Goal: Navigation & Orientation: Find specific page/section

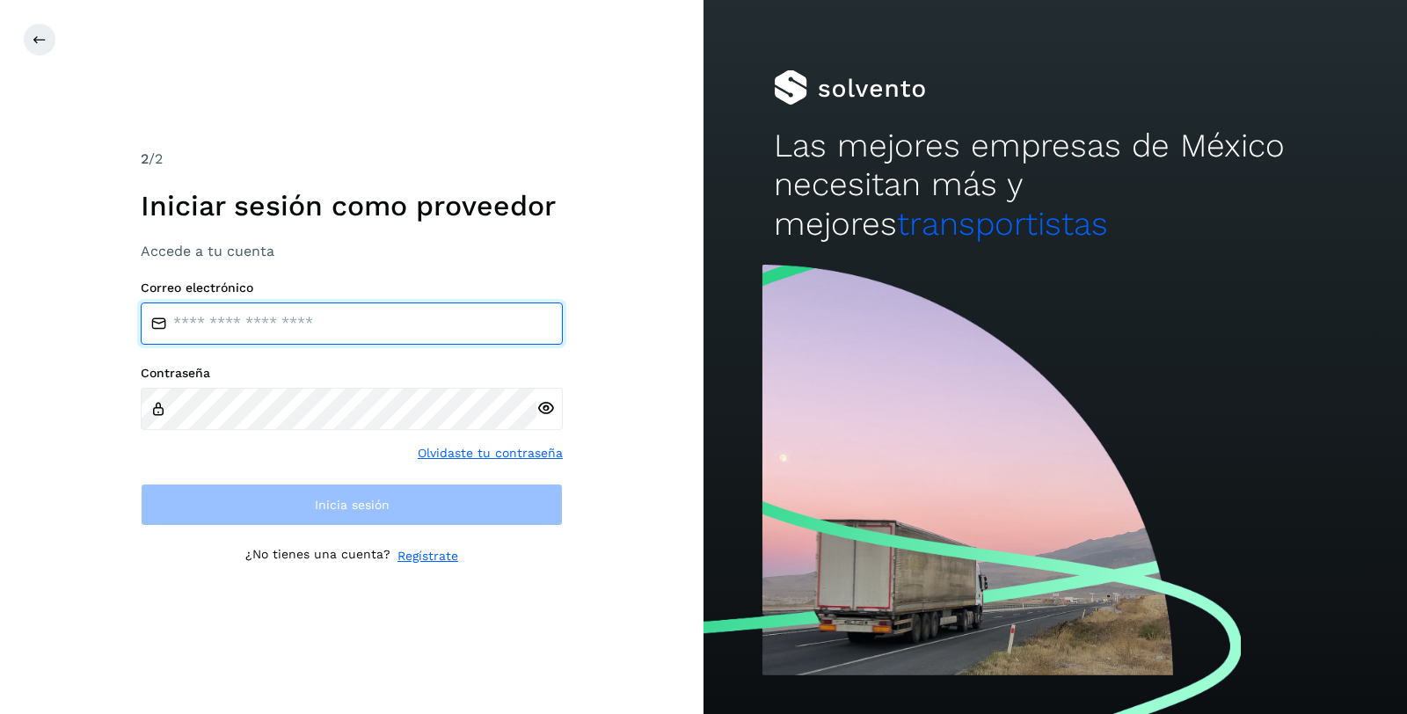
type input "**********"
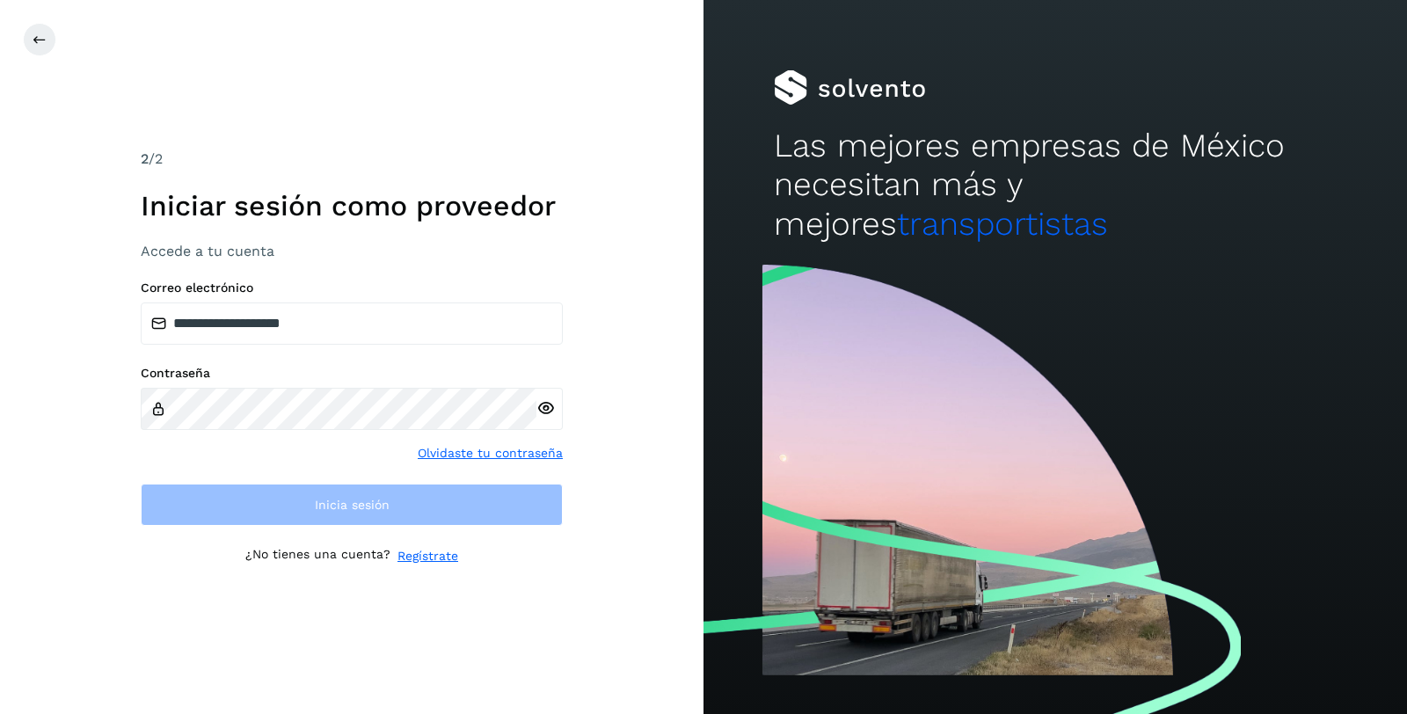
click at [291, 451] on div "Contraseña Olvidaste tu contraseña" at bounding box center [352, 414] width 422 height 97
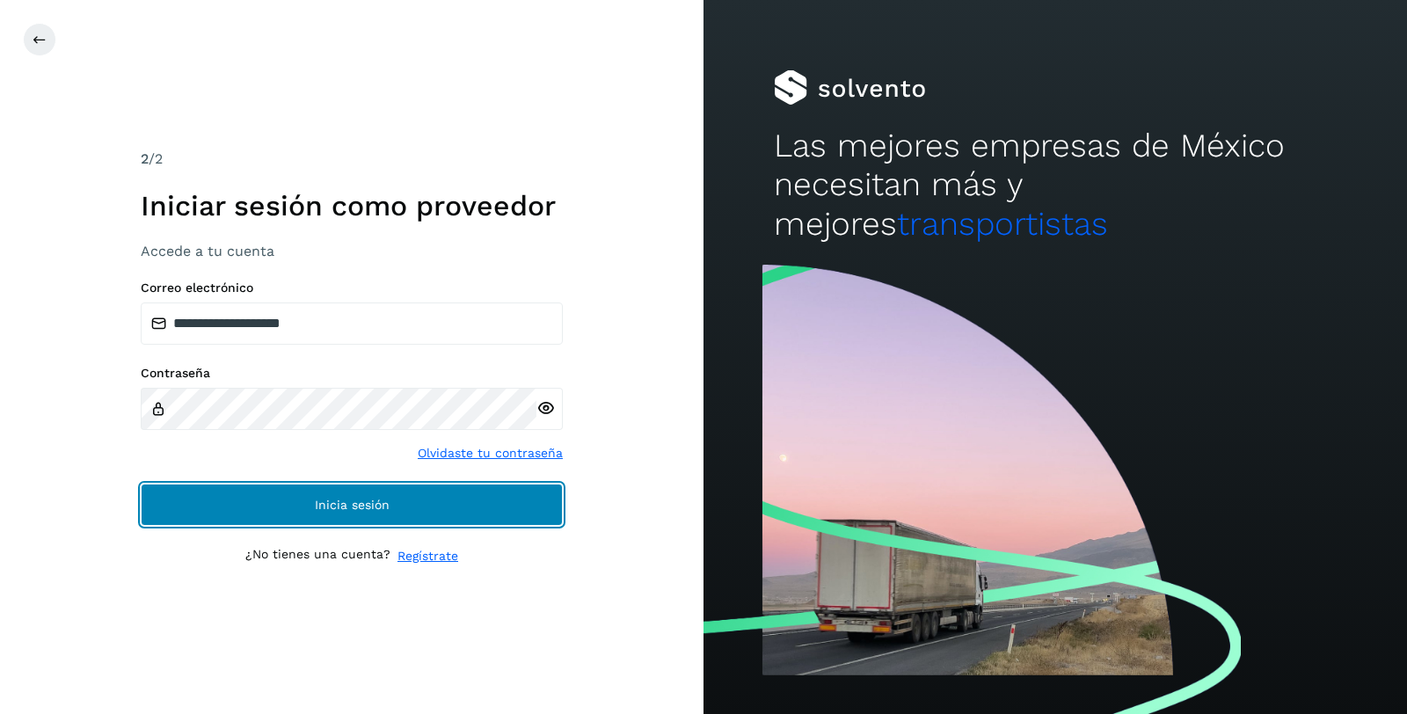
click at [321, 510] on span "Inicia sesión" at bounding box center [352, 505] width 75 height 12
click at [340, 506] on span "Inicia sesión" at bounding box center [352, 505] width 75 height 12
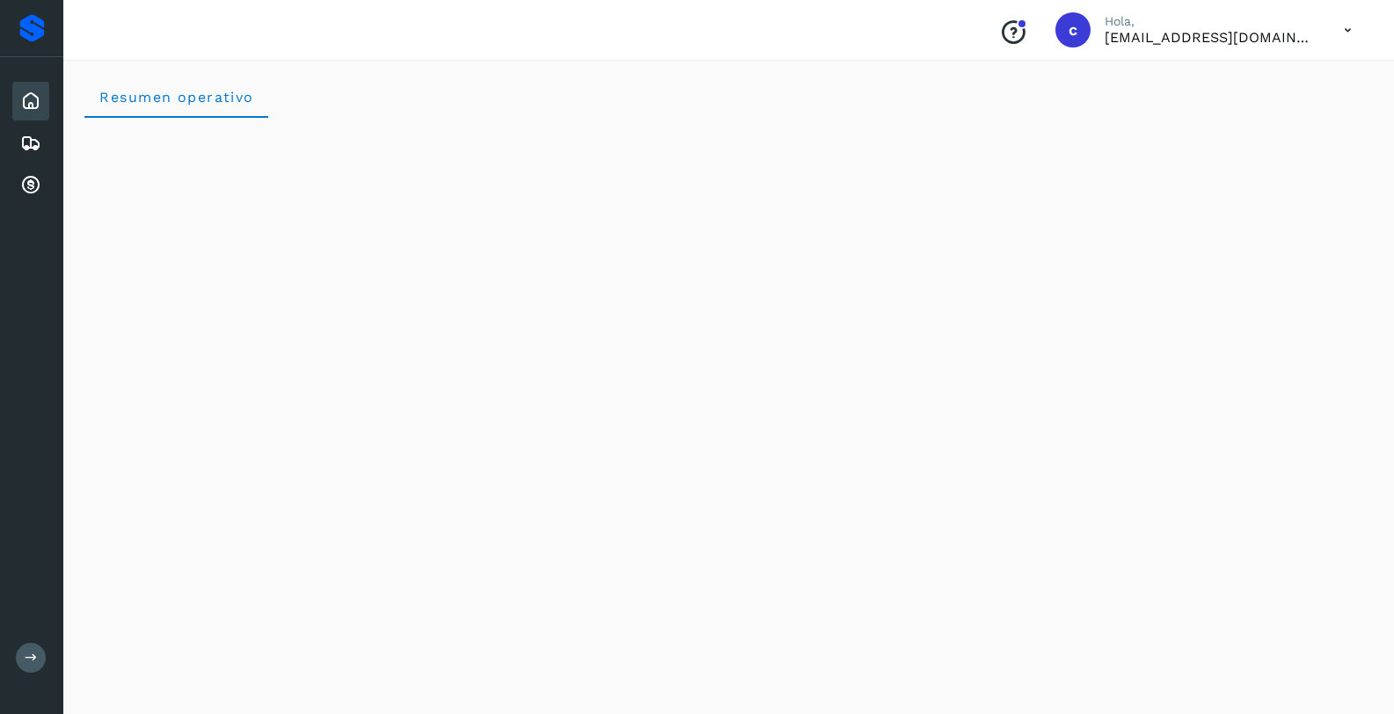
click at [31, 105] on icon at bounding box center [30, 101] width 21 height 21
click at [33, 142] on icon at bounding box center [30, 143] width 21 height 21
